Goal: Transaction & Acquisition: Obtain resource

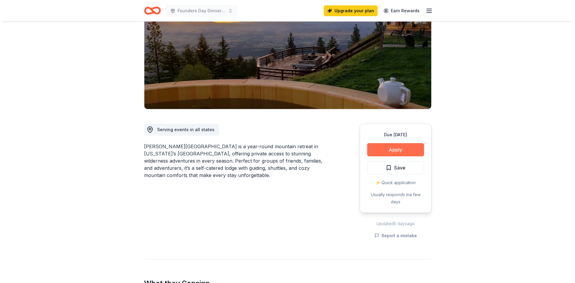
scroll to position [90, 0]
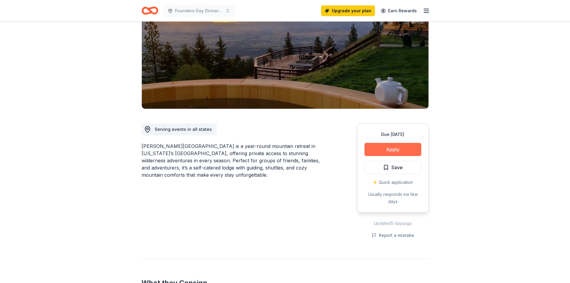
click at [381, 143] on button "Apply" at bounding box center [393, 149] width 57 height 13
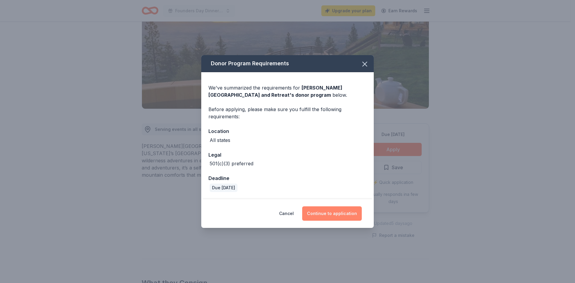
click at [326, 214] on button "Continue to application" at bounding box center [332, 213] width 60 height 14
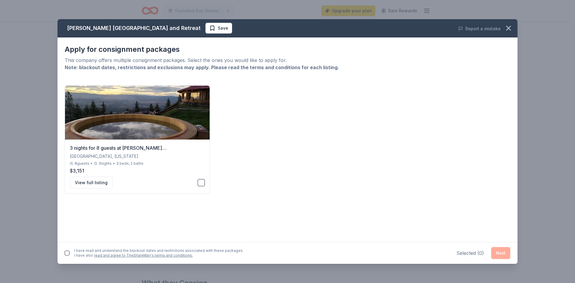
click at [140, 213] on div "Apply for consignment packages This company offers multiple consignment package…" at bounding box center [287, 139] width 460 height 204
click at [98, 183] on button "View full listing" at bounding box center [91, 183] width 43 height 12
click at [507, 27] on icon "button" at bounding box center [508, 28] width 4 height 4
click at [458, 253] on div "Selected ( 0 )" at bounding box center [470, 252] width 28 height 7
click at [470, 110] on div "3 nights for 8 guests at [PERSON_NAME][GEOGRAPHIC_DATA] [GEOGRAPHIC_DATA], [US_…" at bounding box center [287, 139] width 445 height 108
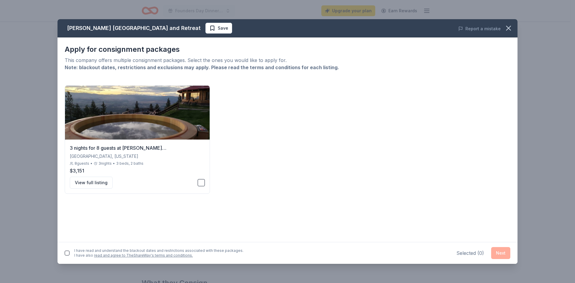
click at [530, 32] on div "[PERSON_NAME] Mountain Lodge and Retreat Save Report a mistake Apply for consig…" at bounding box center [287, 141] width 575 height 283
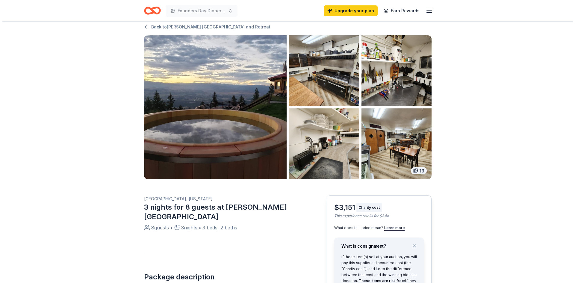
scroll to position [9, 0]
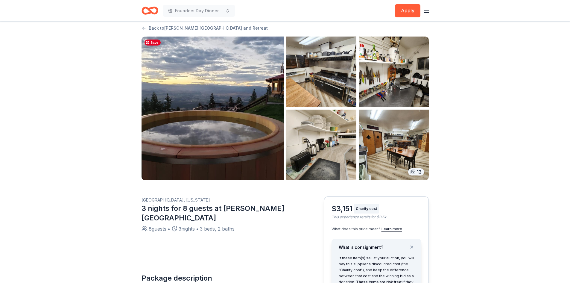
click at [253, 92] on img "button" at bounding box center [213, 109] width 142 height 144
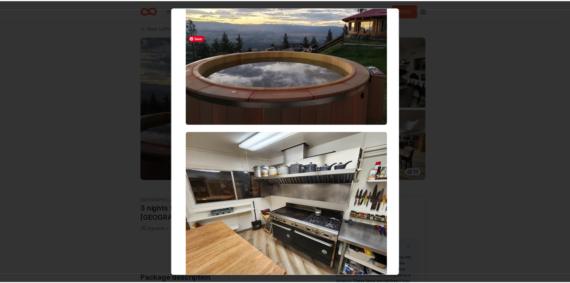
scroll to position [0, 0]
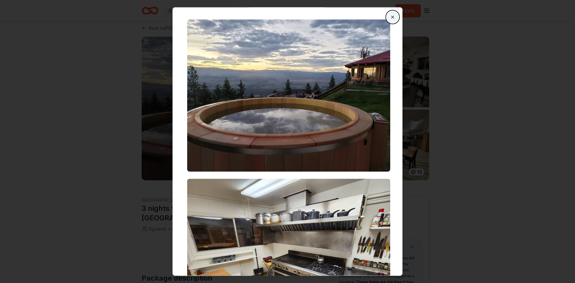
click at [389, 16] on button "Close" at bounding box center [392, 17] width 12 height 12
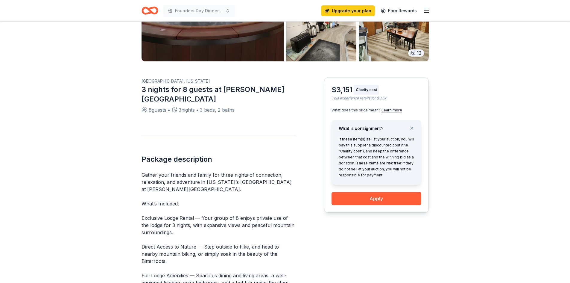
scroll to position [129, 0]
